Goal: Navigation & Orientation: Find specific page/section

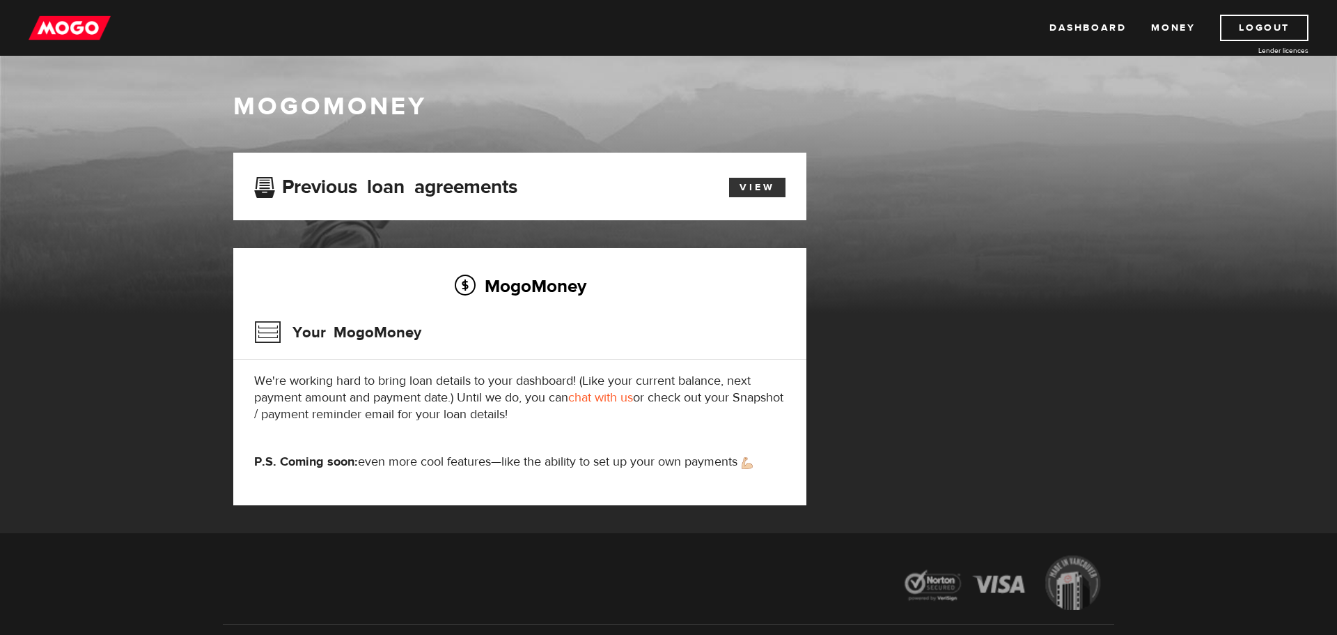
click at [749, 194] on link "View" at bounding box center [757, 188] width 56 height 20
click at [742, 188] on link "View" at bounding box center [757, 188] width 56 height 20
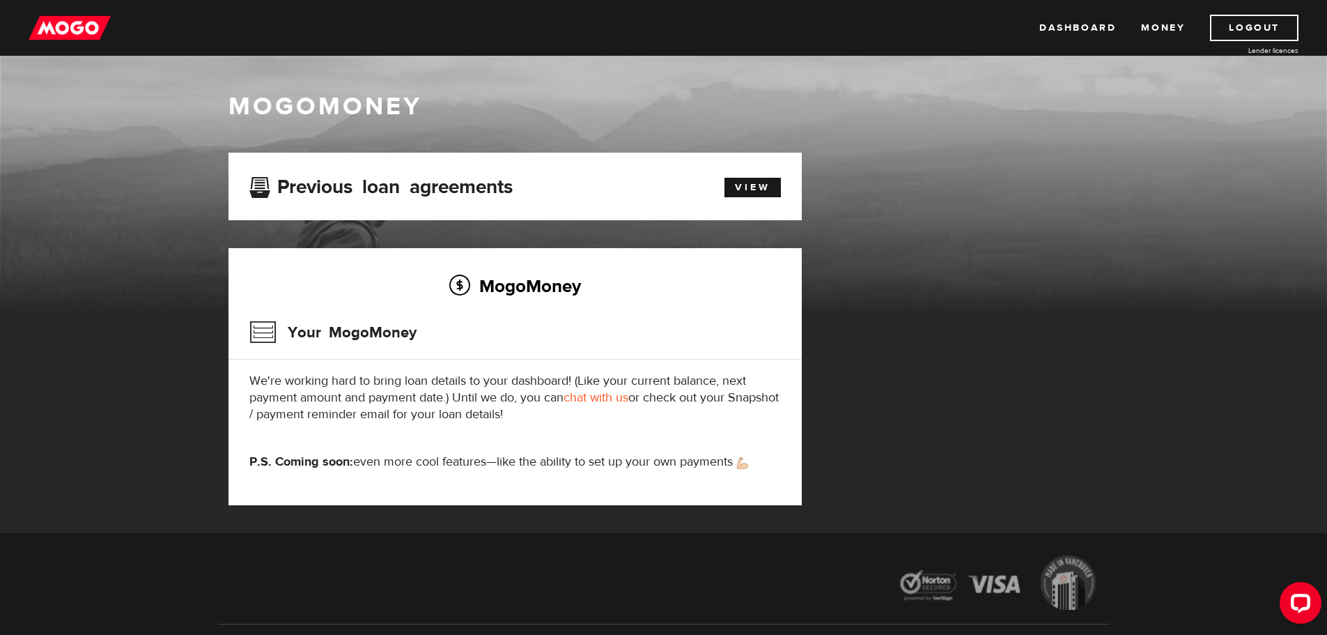
drag, startPoint x: 91, startPoint y: 33, endPoint x: 107, endPoint y: 29, distance: 16.6
click at [91, 33] on img at bounding box center [70, 28] width 82 height 26
